Goal: Find specific page/section: Find specific page/section

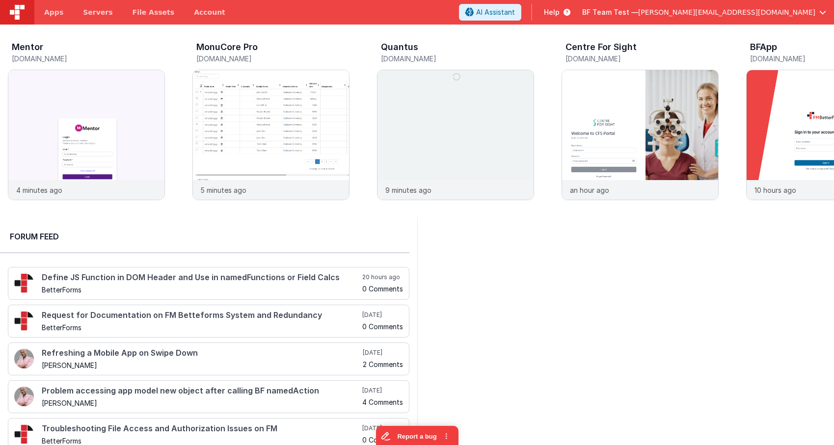
click at [729, 18] on div "BF Team Test — [PERSON_NAME][EMAIL_ADDRESS][DOMAIN_NAME]" at bounding box center [704, 12] width 244 height 17
click at [731, 11] on span "[PERSON_NAME][EMAIL_ADDRESS][DOMAIN_NAME]" at bounding box center [726, 12] width 177 height 10
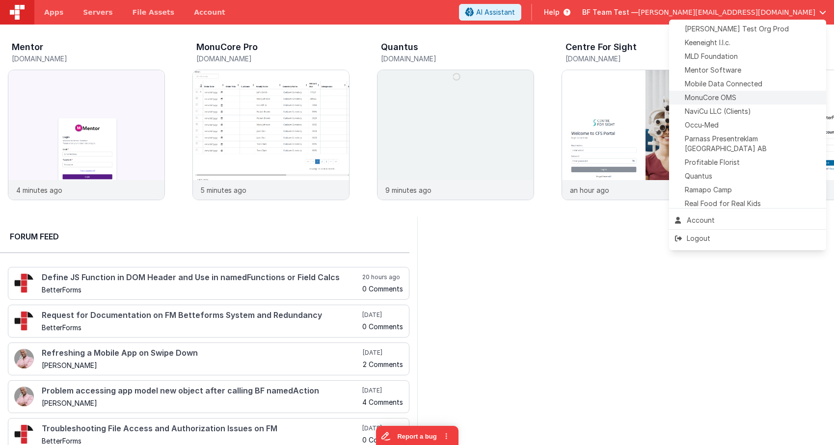
scroll to position [372, 0]
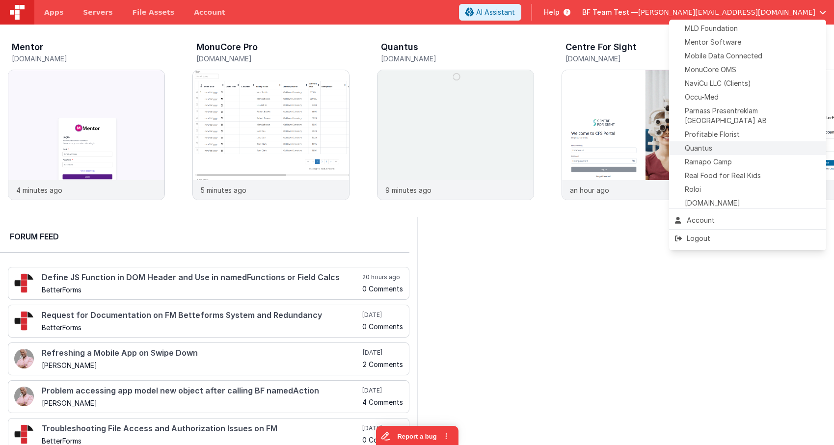
click at [712, 143] on div "Quantus" at bounding box center [747, 148] width 145 height 10
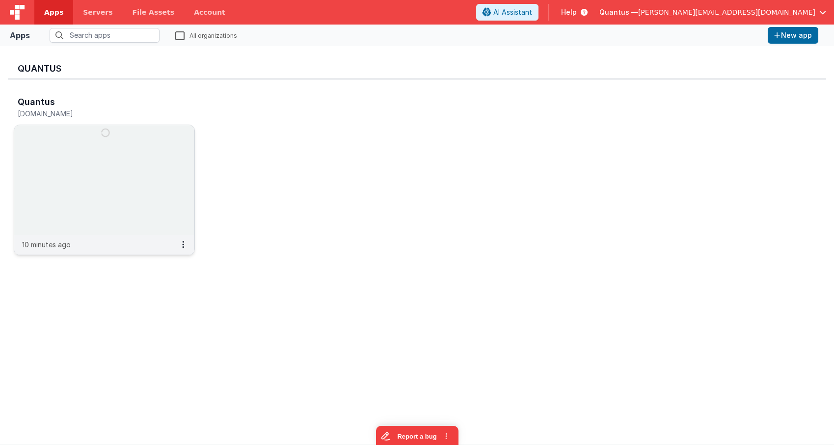
click at [153, 165] on img at bounding box center [104, 180] width 180 height 110
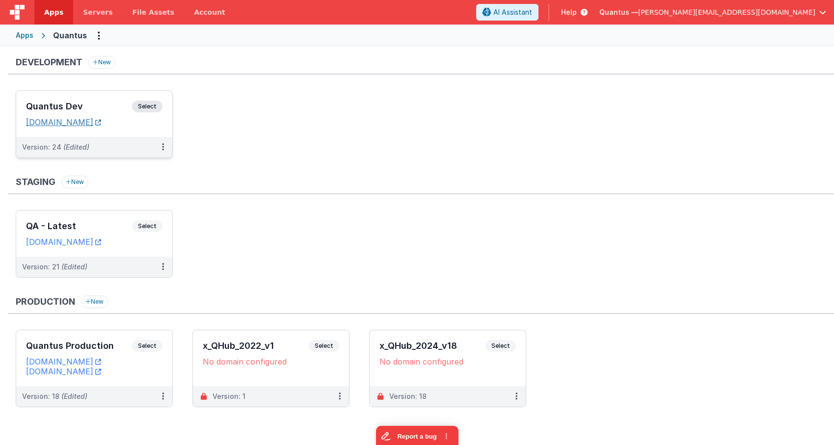
click at [101, 121] on link "[DOMAIN_NAME]" at bounding box center [63, 122] width 75 height 10
click at [91, 94] on div "Quantus Dev Select URLs [DOMAIN_NAME]" at bounding box center [94, 114] width 156 height 46
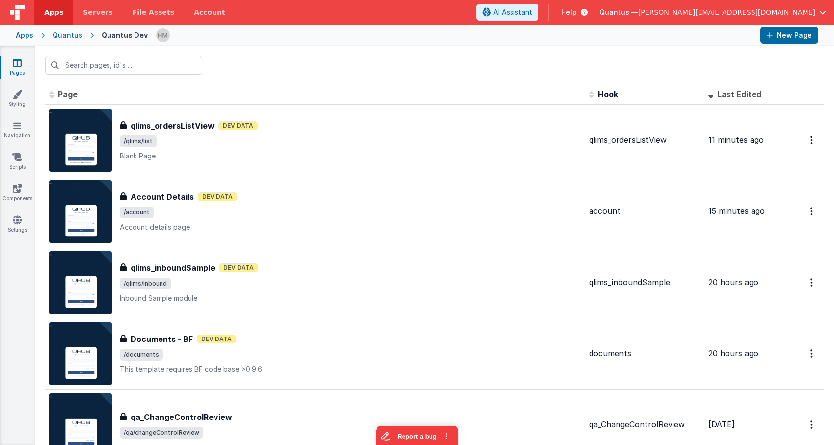
click at [737, 93] on span "Last Edited" at bounding box center [739, 94] width 44 height 10
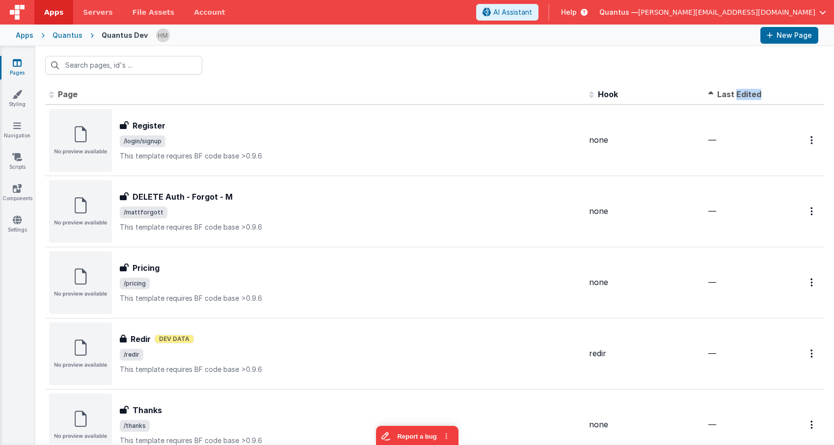
click at [736, 93] on span "Last Edited" at bounding box center [739, 94] width 44 height 10
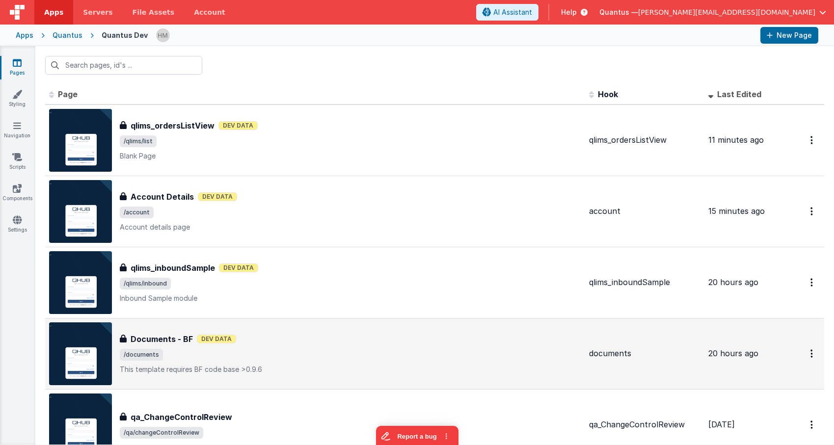
click at [520, 362] on div "Documents - BF Documents - BF Dev Data /documents This template requires BF cod…" at bounding box center [350, 353] width 461 height 41
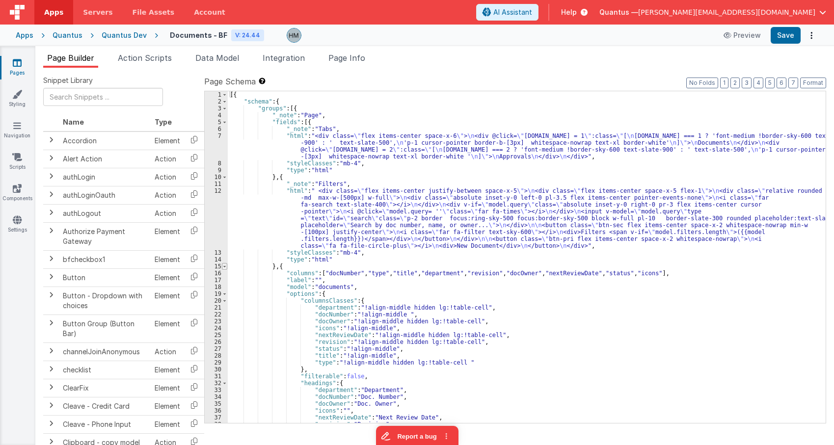
click at [222, 268] on span at bounding box center [224, 266] width 5 height 7
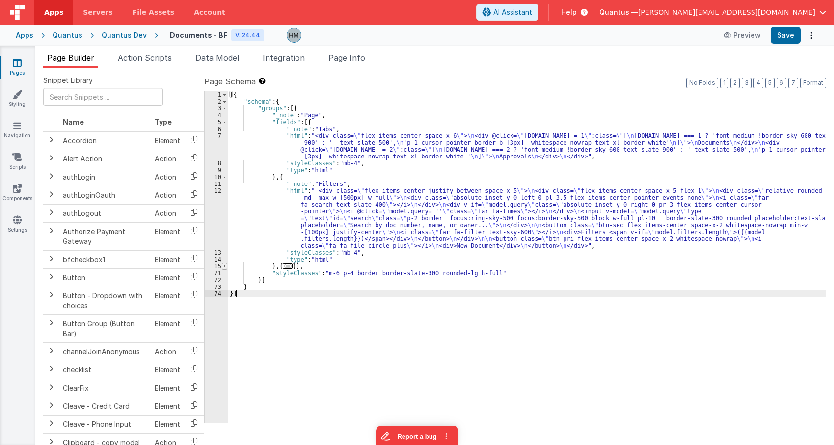
click at [222, 268] on span at bounding box center [224, 266] width 5 height 7
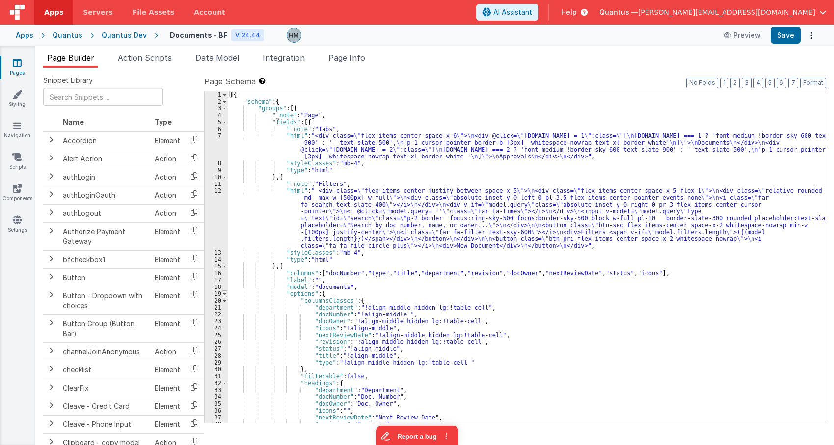
click at [224, 294] on span at bounding box center [224, 293] width 5 height 7
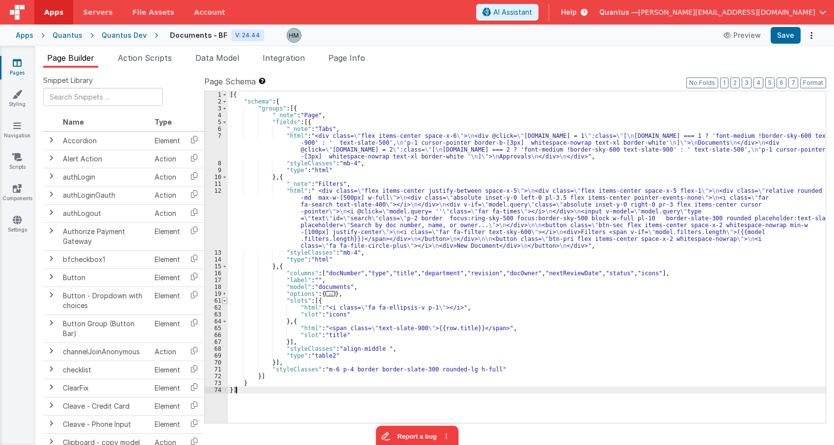
click at [226, 299] on span at bounding box center [224, 300] width 5 height 7
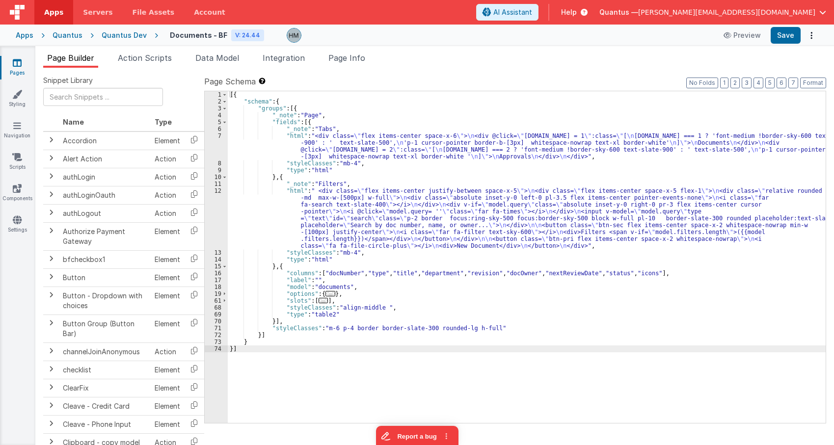
click at [576, 10] on span "Help" at bounding box center [569, 12] width 16 height 10
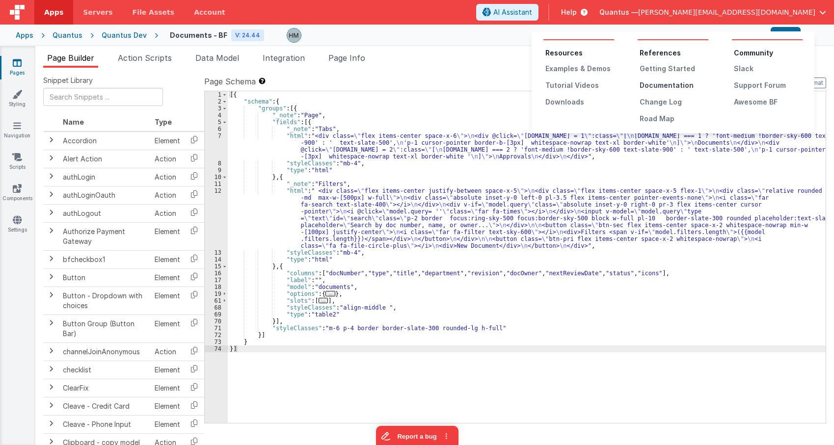
click at [680, 87] on div "Documentation" at bounding box center [673, 85] width 69 height 10
